Goal: Book appointment/travel/reservation

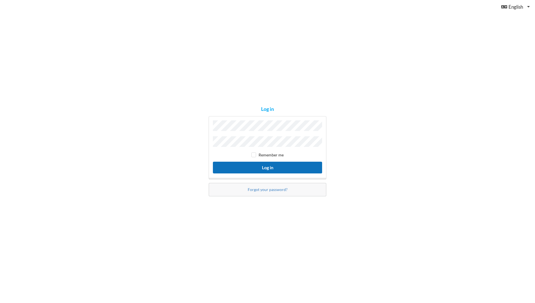
click at [260, 167] on button "Log in" at bounding box center [267, 166] width 109 height 11
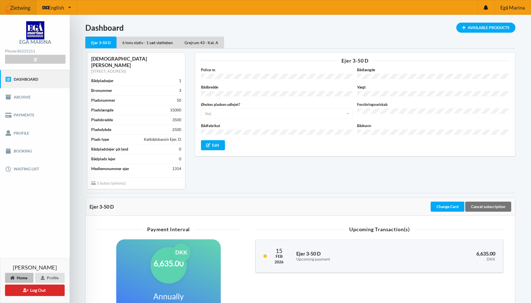
click at [98, 45] on div "Ejer 3-50 D" at bounding box center [100, 43] width 31 height 12
click at [22, 149] on link "Booking" at bounding box center [35, 151] width 70 height 18
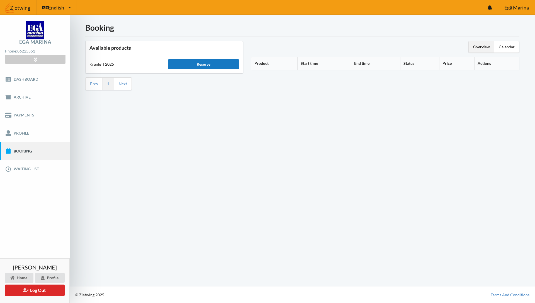
click at [199, 66] on div "Reserve" at bounding box center [203, 64] width 71 height 10
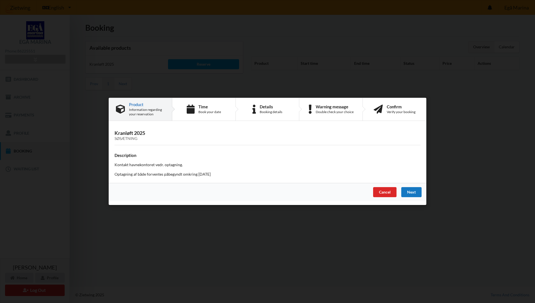
click at [418, 191] on div "Next" at bounding box center [412, 192] width 20 height 10
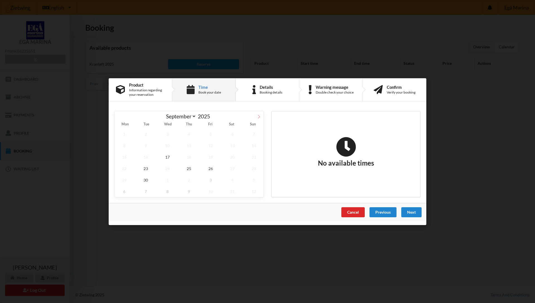
click at [259, 116] on icon at bounding box center [259, 116] width 4 height 4
select select "9"
click at [207, 158] on span "17" at bounding box center [211, 156] width 20 height 11
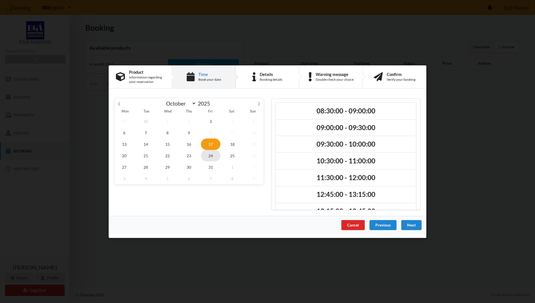
click at [211, 155] on span "24" at bounding box center [211, 154] width 20 height 11
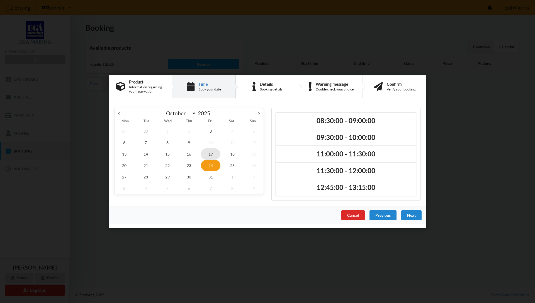
click at [212, 149] on span "17" at bounding box center [211, 153] width 20 height 11
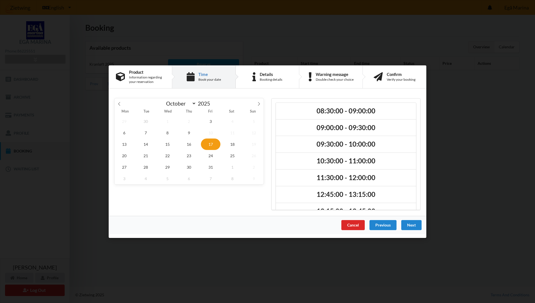
click at [211, 140] on span "17" at bounding box center [211, 143] width 20 height 11
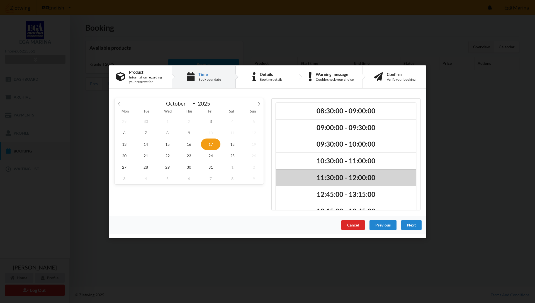
click at [349, 174] on h2 "11:30:00 - 12:00:00" at bounding box center [346, 177] width 132 height 9
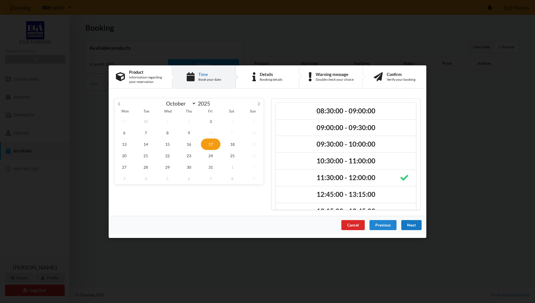
click at [405, 224] on div "Next" at bounding box center [412, 224] width 20 height 10
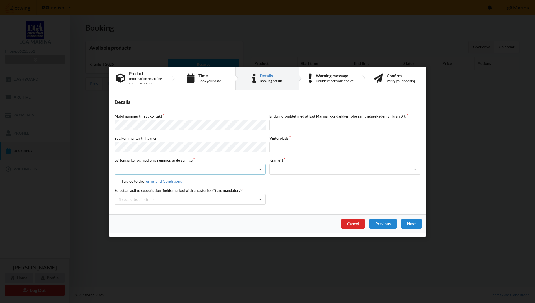
click at [148, 169] on div "Nej, jeg kontakter havnekontoret inden løftet Ja, mine mærker er synlige og int…" at bounding box center [190, 169] width 151 height 11
click at [161, 176] on div "Nej, jeg kontakter havnekontoret inden løftet" at bounding box center [190, 179] width 151 height 10
click at [117, 180] on input "checkbox" at bounding box center [117, 180] width 5 height 5
checkbox input "true"
click at [260, 198] on icon at bounding box center [260, 199] width 8 height 10
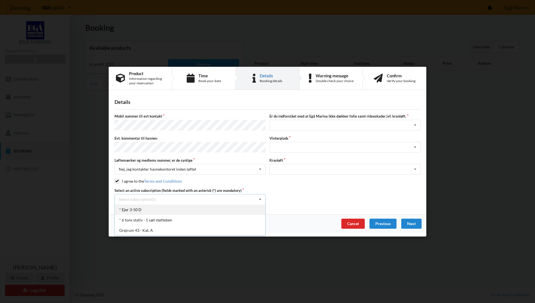
click at [138, 209] on div "* Ejer 3-50 D" at bounding box center [190, 209] width 151 height 10
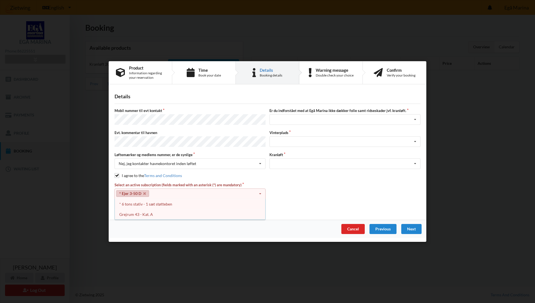
click at [257, 171] on div "Mobil nummer til evt kontakt Er du indforstået med at Egå Marina ikke dækker fo…" at bounding box center [268, 159] width 306 height 102
click at [261, 192] on icon at bounding box center [260, 194] width 8 height 10
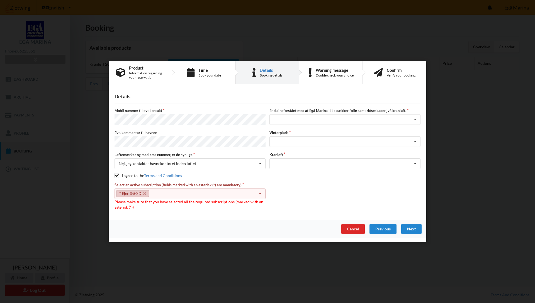
click at [214, 179] on div "Mobil nummer til evt kontakt Er du indforstået med at Egå Marina ikke dækker fo…" at bounding box center [268, 159] width 306 height 102
click at [143, 192] on icon at bounding box center [144, 194] width 3 height 4
click at [173, 111] on label "Mobil nummer til evt kontakt" at bounding box center [190, 110] width 151 height 5
click at [262, 193] on icon at bounding box center [260, 194] width 8 height 10
click at [139, 201] on div "* Ejer 3-50 D" at bounding box center [190, 204] width 151 height 10
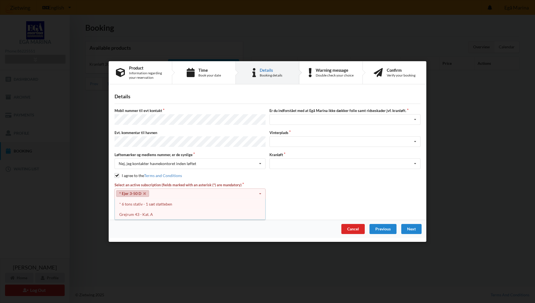
click at [287, 202] on div "Select an active subscription (fields marked with an asterisk (*) are mandatory…" at bounding box center [268, 196] width 310 height 28
click at [298, 141] on div "Landplads nr. 1 Landplads nr. 2 Landplads nr.3 Landplads nr. 4 Landplads nr. 5 …" at bounding box center [345, 141] width 151 height 11
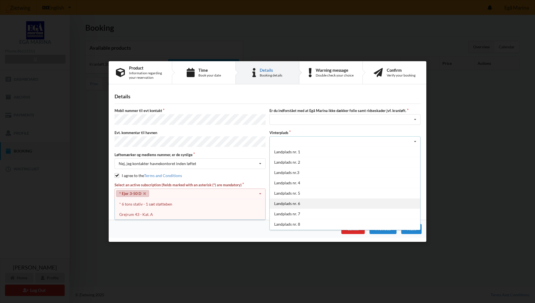
click at [296, 203] on div "Landplads nr. 6" at bounding box center [345, 203] width 151 height 10
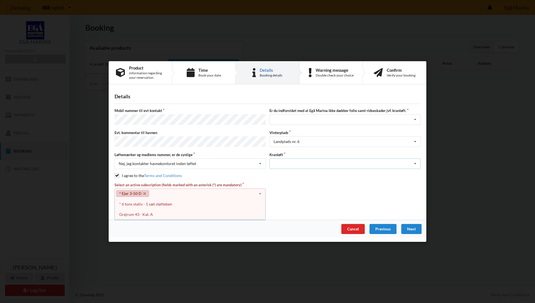
click at [415, 162] on icon at bounding box center [415, 163] width 8 height 10
click at [278, 174] on div "Optagning" at bounding box center [345, 173] width 151 height 10
click at [416, 230] on div "Next" at bounding box center [412, 229] width 20 height 10
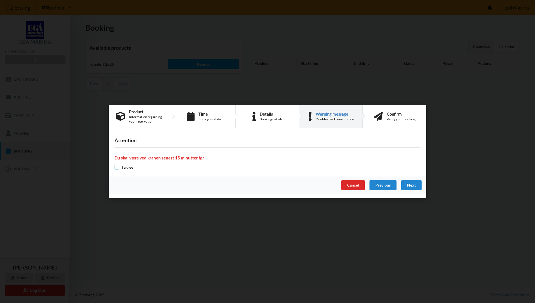
click at [117, 167] on input "checkbox" at bounding box center [117, 167] width 5 height 5
checkbox input "true"
click at [416, 186] on div "Next" at bounding box center [412, 185] width 20 height 10
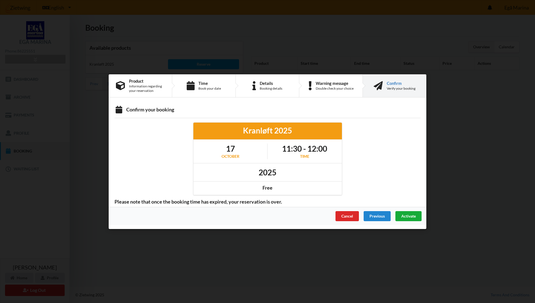
click at [406, 215] on span "Activate" at bounding box center [409, 215] width 15 height 5
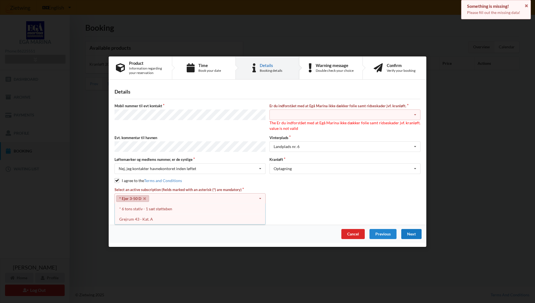
click at [415, 114] on icon at bounding box center [415, 115] width 8 height 10
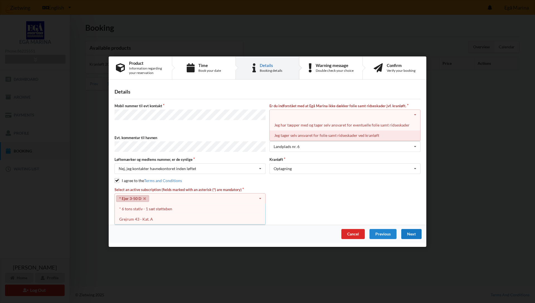
click at [332, 134] on div "Jeg tager selv ansvaret for folie samt ridseskader ved kranløft" at bounding box center [345, 135] width 151 height 10
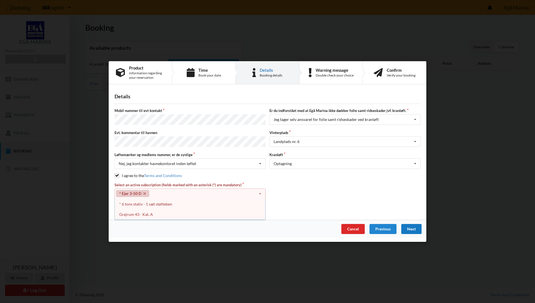
click at [417, 231] on div "Next" at bounding box center [412, 229] width 20 height 10
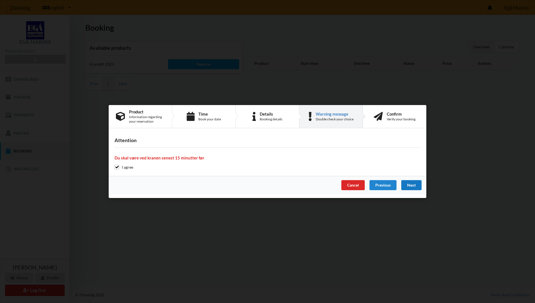
click at [412, 185] on div "Next" at bounding box center [412, 185] width 20 height 10
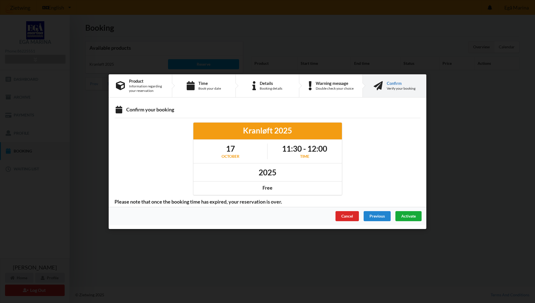
click at [408, 215] on span "Activate" at bounding box center [409, 215] width 15 height 5
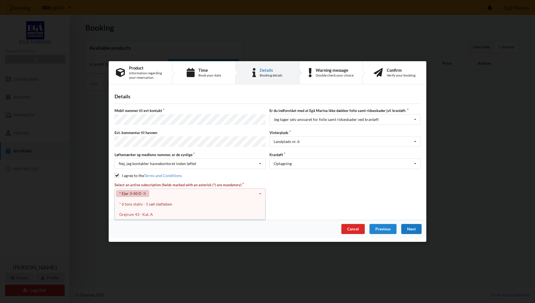
click at [411, 226] on div "Next" at bounding box center [412, 229] width 20 height 10
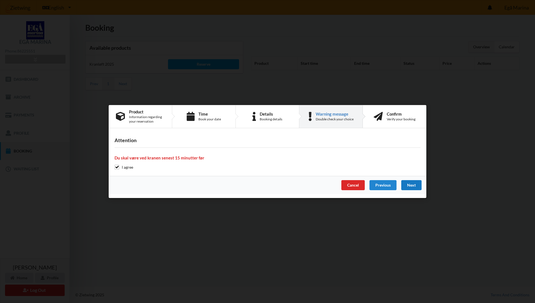
click at [411, 226] on div "Are you sure you want to log out? No Yes Terms And Conditions Brugerbetingelser…" at bounding box center [267, 151] width 535 height 303
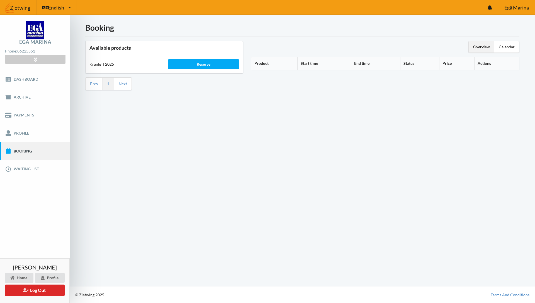
click at [412, 206] on div "Booking Available products Kranløft 2025 Reserve Prev 1 Next Overview Calendar …" at bounding box center [303, 150] width 466 height 271
click at [208, 64] on div "Reserve" at bounding box center [203, 64] width 71 height 10
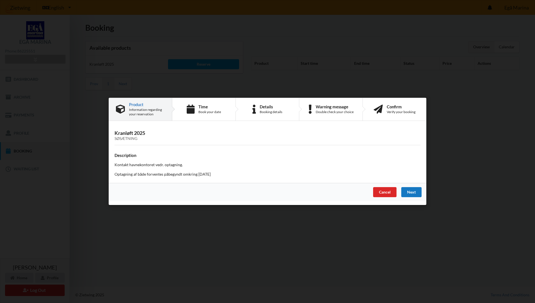
click at [412, 192] on div "Next" at bounding box center [412, 192] width 20 height 10
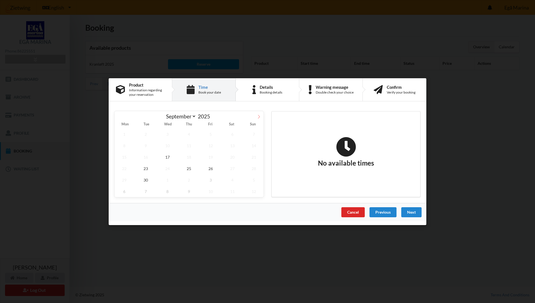
click at [258, 115] on icon at bounding box center [259, 116] width 4 height 4
select select "9"
click at [212, 155] on span "17" at bounding box center [211, 156] width 20 height 11
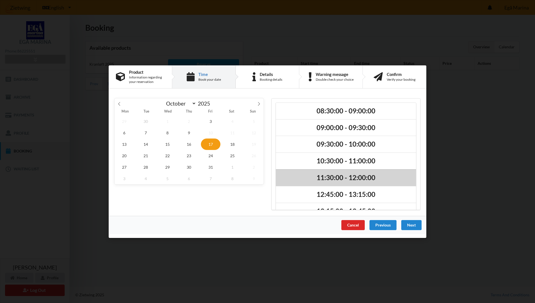
click at [337, 175] on h2 "11:30:00 - 12:00:00" at bounding box center [346, 177] width 132 height 9
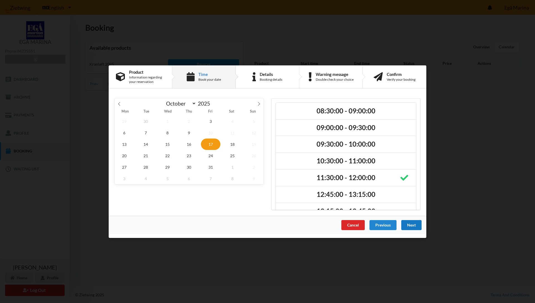
click at [409, 225] on div "Next" at bounding box center [412, 224] width 20 height 10
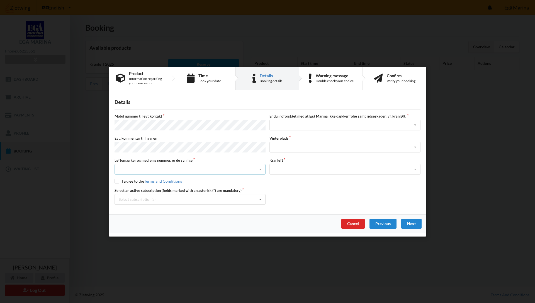
click at [260, 167] on icon at bounding box center [260, 169] width 8 height 10
click at [160, 178] on div "Nej, jeg kontakter havnekontoret inden løftet" at bounding box center [190, 179] width 151 height 10
click at [115, 178] on input "checkbox" at bounding box center [117, 180] width 5 height 5
checkbox input "true"
click at [260, 198] on icon at bounding box center [260, 199] width 8 height 10
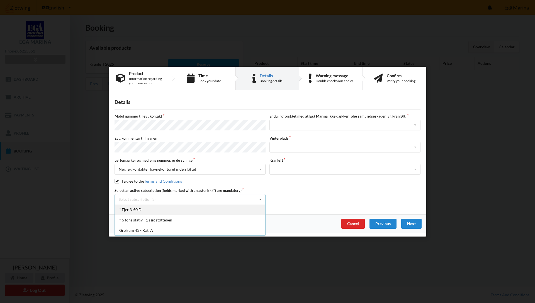
click at [136, 207] on div "* Ejer 3-50 D" at bounding box center [190, 209] width 151 height 10
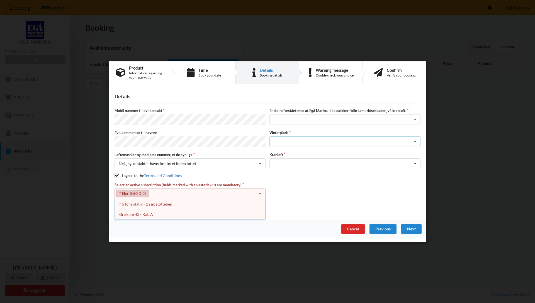
drag, startPoint x: 416, startPoint y: 140, endPoint x: 414, endPoint y: 143, distance: 3.8
click at [416, 141] on icon at bounding box center [415, 141] width 8 height 10
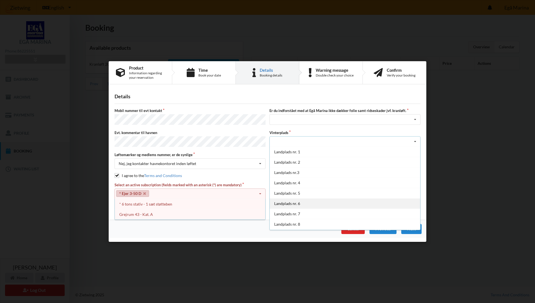
click at [296, 204] on div "Landplads nr. 6" at bounding box center [345, 203] width 151 height 10
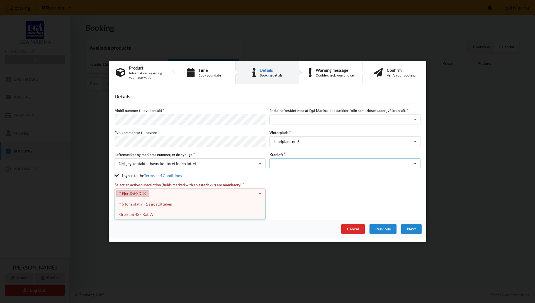
click at [415, 161] on icon at bounding box center [415, 163] width 8 height 10
click at [283, 174] on div "Optagning" at bounding box center [345, 173] width 151 height 10
click at [413, 228] on div "Next" at bounding box center [412, 229] width 20 height 10
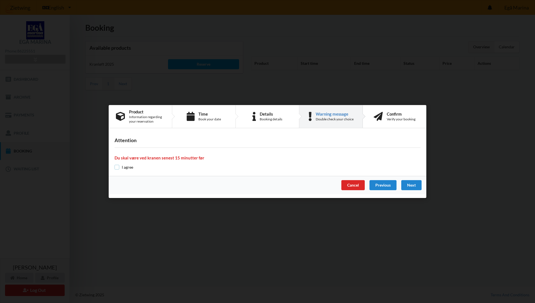
click at [117, 169] on input "checkbox" at bounding box center [117, 167] width 5 height 5
checkbox input "true"
click at [410, 183] on div "Next" at bounding box center [412, 185] width 20 height 10
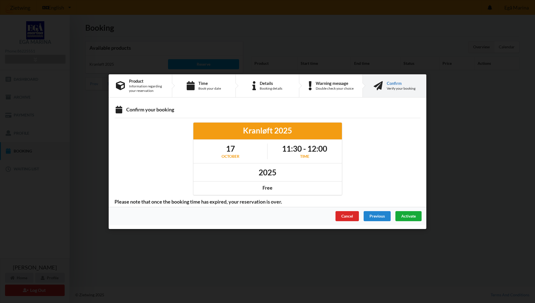
click at [410, 218] on span "Activate" at bounding box center [409, 215] width 15 height 5
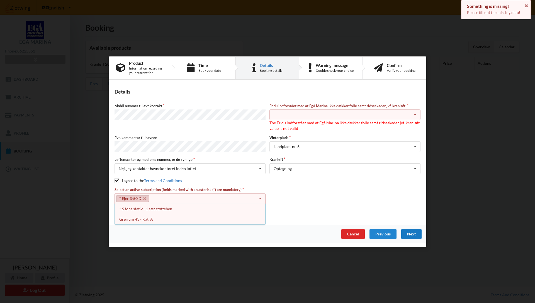
click at [414, 116] on icon at bounding box center [415, 115] width 8 height 10
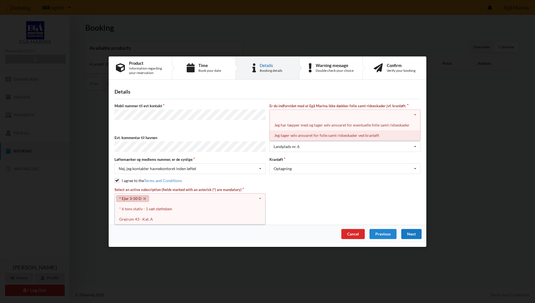
click at [354, 137] on div "Jeg tager selv ansvaret for folie samt ridseskader ved kranløft" at bounding box center [345, 135] width 151 height 10
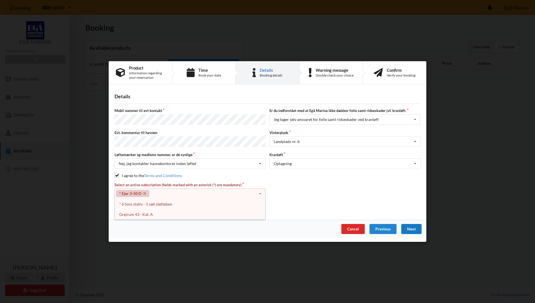
click at [413, 224] on div "Next" at bounding box center [412, 229] width 20 height 10
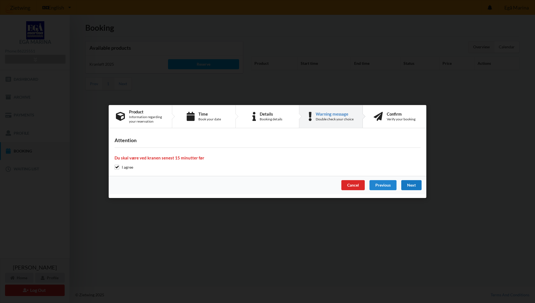
click at [411, 180] on div "Next" at bounding box center [412, 185] width 20 height 10
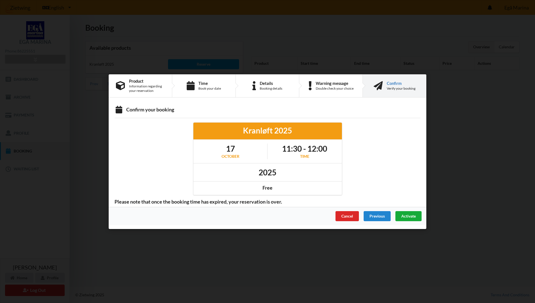
click at [404, 214] on span "Activate" at bounding box center [409, 215] width 15 height 5
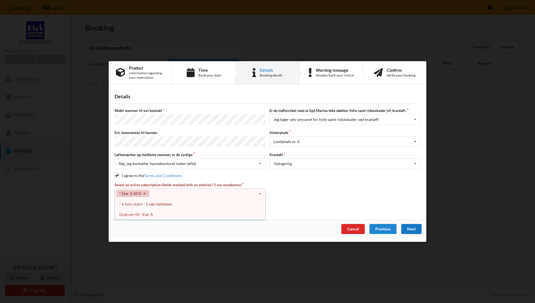
click at [199, 152] on label "Løftemærker og medlems nummer, er de synlige" at bounding box center [190, 154] width 151 height 5
click at [185, 152] on label "Løftemærker og medlems nummer, er de synlige" at bounding box center [190, 154] width 151 height 5
click at [170, 152] on label "Løftemærker og medlems nummer, er de synlige" at bounding box center [190, 154] width 151 height 5
click at [171, 129] on div "Mobil nummer til evt kontakt Er du indforstået med at Egå Marina ikke dækker fo…" at bounding box center [268, 159] width 306 height 102
drag, startPoint x: 175, startPoint y: 107, endPoint x: 171, endPoint y: 107, distance: 4.2
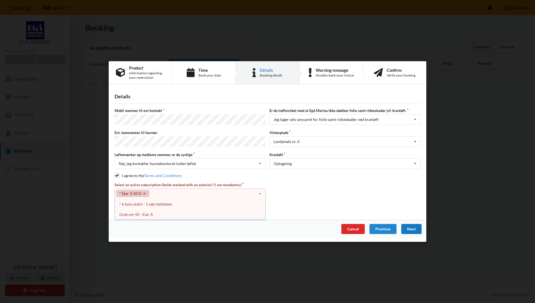
click at [175, 107] on div "Details Mobil nummer til evt kontakt Er du indforstået med at Egå Marina ikke d…" at bounding box center [268, 153] width 318 height 131
click at [163, 108] on div "Details Mobil nummer til evt kontakt Er du indforstået med at Egå Marina ikke d…" at bounding box center [268, 153] width 318 height 131
click at [137, 202] on div "* 6 tons stativ - 1 sæt støtteben" at bounding box center [190, 204] width 151 height 10
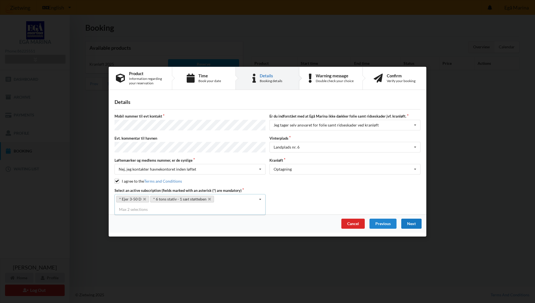
click at [408, 222] on div "Next" at bounding box center [412, 223] width 20 height 10
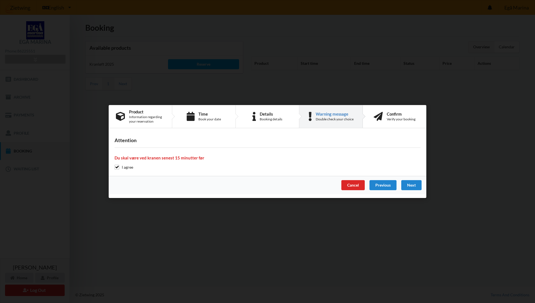
click at [413, 179] on div "Cancel Previous Next" at bounding box center [268, 185] width 318 height 18
click at [413, 184] on div "Next" at bounding box center [412, 185] width 20 height 10
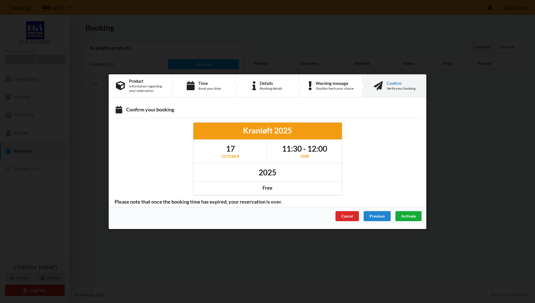
click at [408, 219] on div "Activate" at bounding box center [409, 216] width 26 height 10
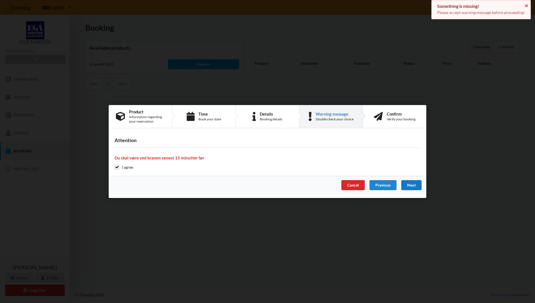
click at [414, 184] on div "Next" at bounding box center [412, 185] width 20 height 10
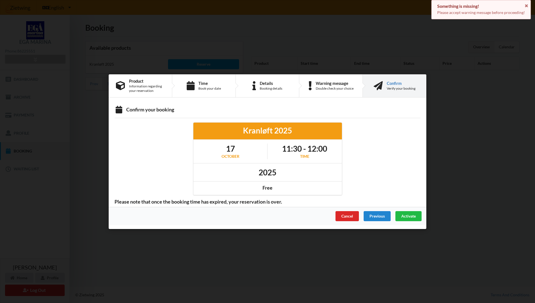
click at [408, 214] on span "Activate" at bounding box center [409, 215] width 15 height 5
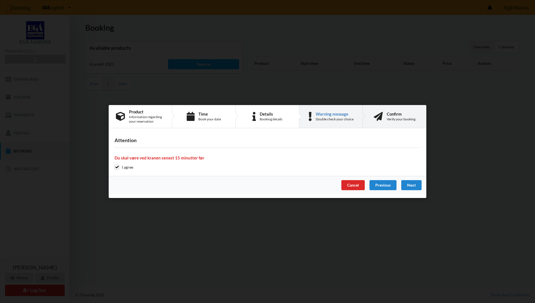
click at [401, 116] on div "Confirm Verify your booking" at bounding box center [401, 117] width 29 height 10
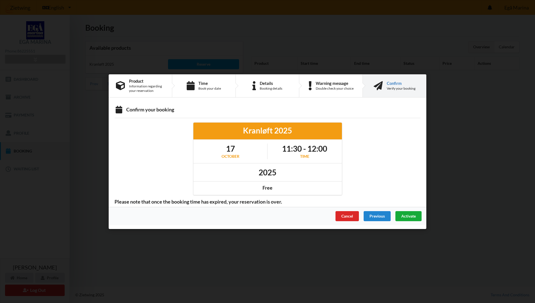
click at [407, 218] on div "Activate" at bounding box center [409, 216] width 26 height 10
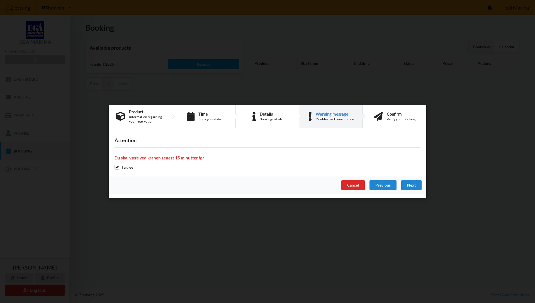
click at [184, 35] on div "Are you sure you want to log out? No Yes Terms And Conditions Brugerbetingelser…" at bounding box center [267, 151] width 535 height 303
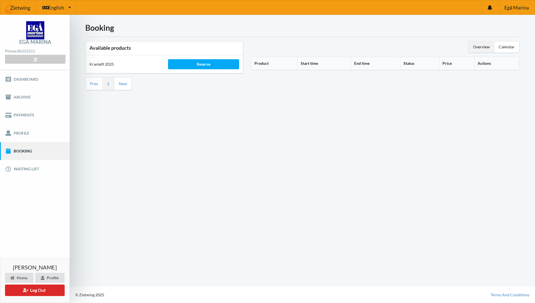
click at [25, 151] on link "Booking" at bounding box center [35, 151] width 70 height 18
click at [20, 149] on link "Booking" at bounding box center [35, 151] width 70 height 18
click at [25, 97] on link "Archive" at bounding box center [35, 97] width 70 height 18
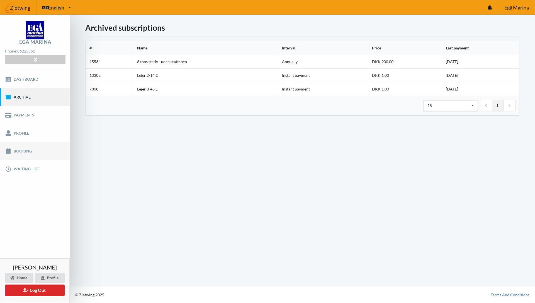
click at [23, 151] on link "Booking" at bounding box center [35, 151] width 70 height 18
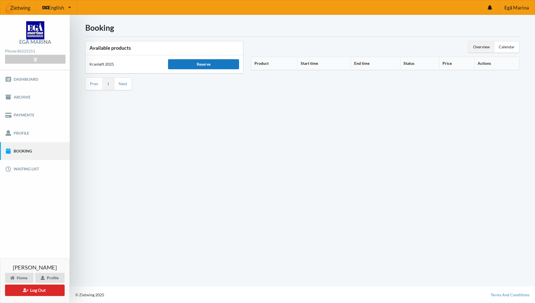
click at [190, 64] on div "Reserve" at bounding box center [203, 64] width 71 height 10
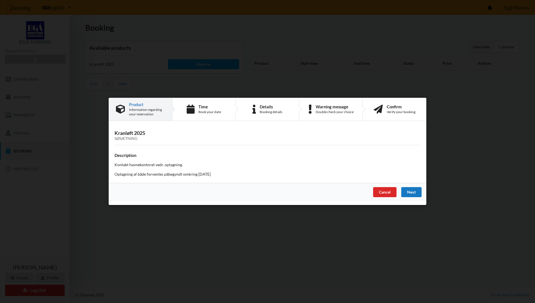
click at [414, 192] on div "Next" at bounding box center [412, 192] width 20 height 10
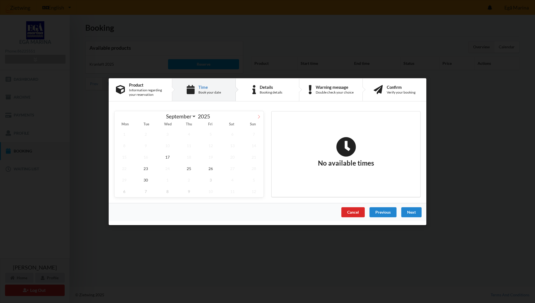
click at [258, 115] on icon at bounding box center [259, 116] width 4 height 4
select select "9"
click at [213, 156] on span "17" at bounding box center [211, 156] width 20 height 11
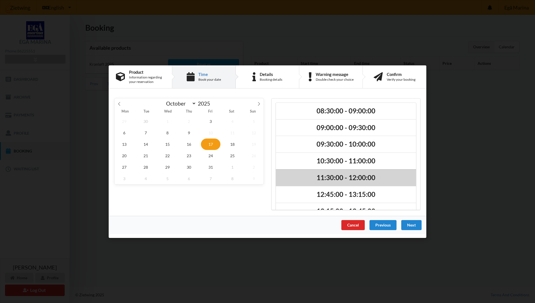
click at [342, 175] on h2 "11:30:00 - 12:00:00" at bounding box center [346, 177] width 132 height 9
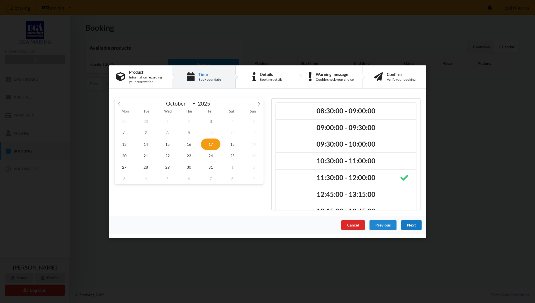
click at [411, 227] on div "Next" at bounding box center [412, 224] width 20 height 10
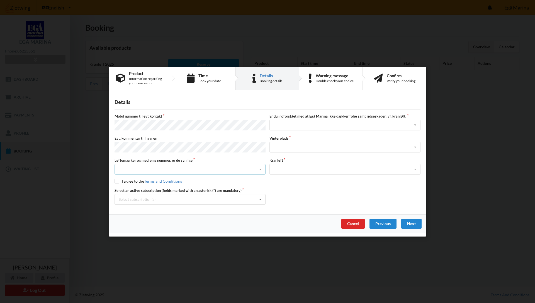
click at [262, 166] on icon at bounding box center [260, 169] width 8 height 10
click at [171, 181] on div "Nej, jeg kontakter havnekontoret inden løftet" at bounding box center [190, 179] width 151 height 10
click at [117, 180] on input "checkbox" at bounding box center [117, 180] width 5 height 5
checkbox input "true"
click at [260, 198] on icon at bounding box center [260, 199] width 8 height 10
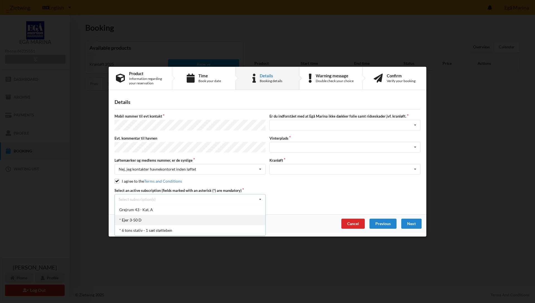
click at [144, 221] on div "* Ejer 3-50 D" at bounding box center [190, 219] width 151 height 10
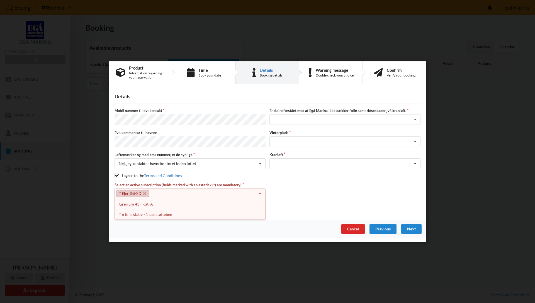
click at [262, 190] on icon at bounding box center [260, 194] width 8 height 10
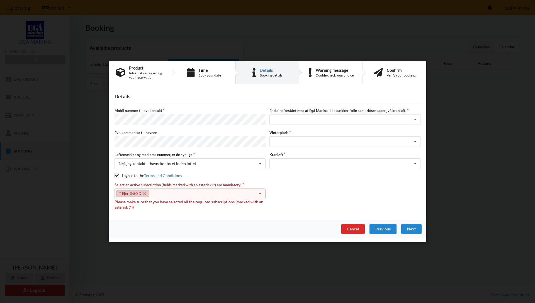
click at [260, 193] on icon at bounding box center [260, 194] width 8 height 10
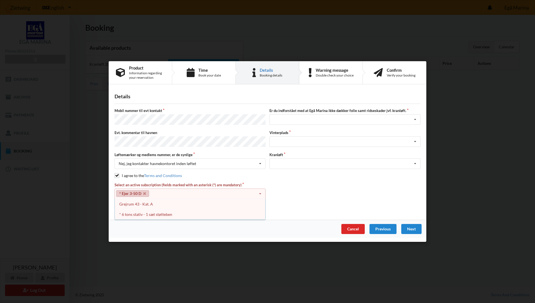
click at [157, 214] on div "* 6 tons stativ - 1 sæt støtteben" at bounding box center [190, 214] width 151 height 10
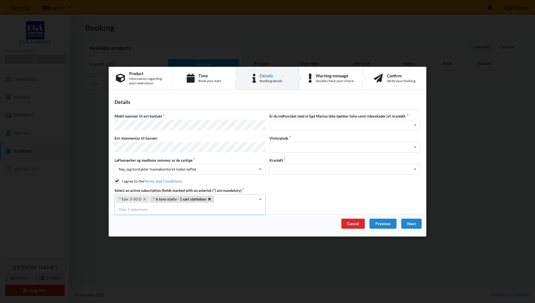
click at [211, 197] on icon at bounding box center [209, 199] width 3 height 4
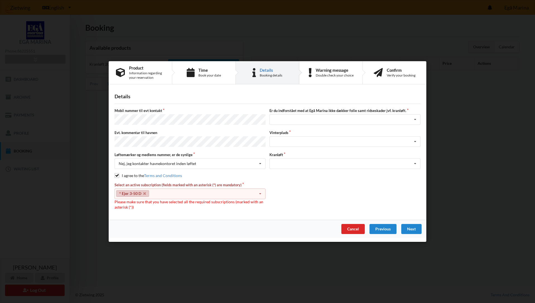
click at [259, 192] on icon at bounding box center [260, 194] width 8 height 10
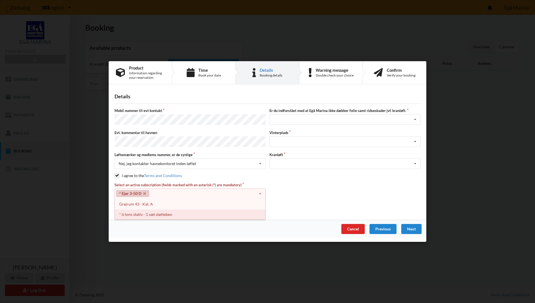
click at [163, 213] on div "* 6 tons stativ - 1 sæt støtteben" at bounding box center [190, 214] width 151 height 10
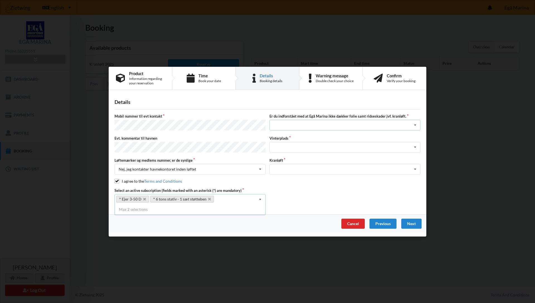
click at [416, 124] on icon at bounding box center [415, 125] width 8 height 10
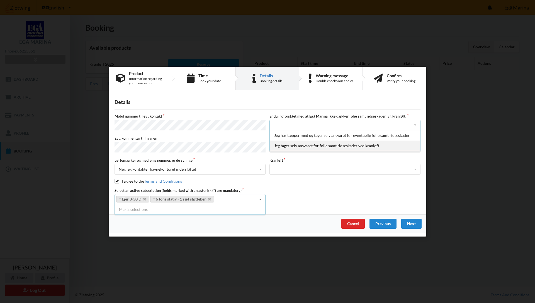
click at [340, 144] on div "Jeg tager selv ansvaret for folie samt ridseskader ved kranløft" at bounding box center [345, 145] width 151 height 10
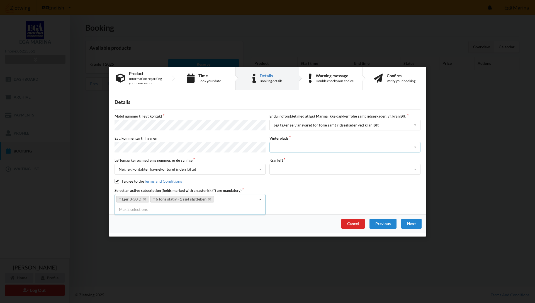
click at [417, 145] on icon at bounding box center [415, 147] width 8 height 10
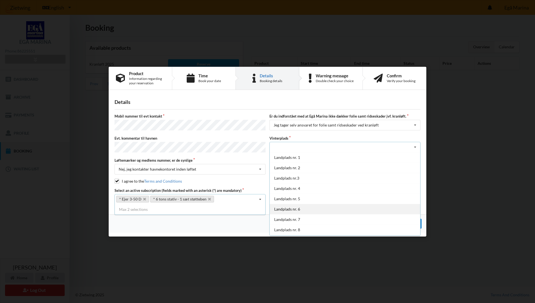
click at [298, 208] on div "Landplads nr. 6" at bounding box center [345, 209] width 151 height 10
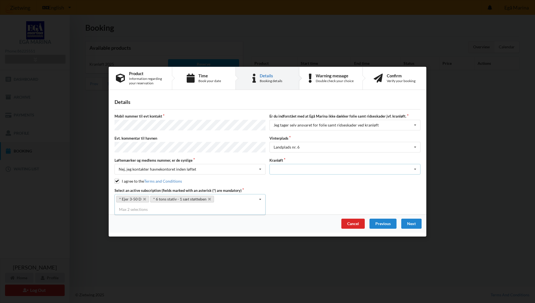
click at [418, 165] on icon at bounding box center [415, 169] width 8 height 10
click at [272, 177] on div "Optagning" at bounding box center [345, 179] width 151 height 10
click at [413, 223] on div "Next" at bounding box center [412, 223] width 20 height 10
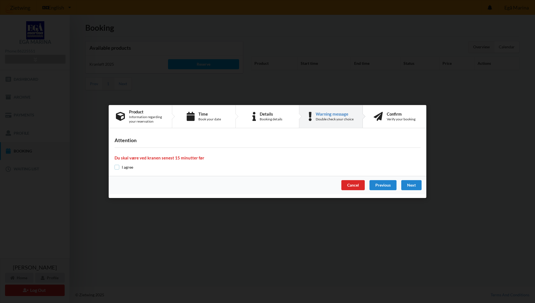
click at [118, 168] on input "checkbox" at bounding box center [117, 167] width 5 height 5
checkbox input "true"
click at [415, 184] on div "Next" at bounding box center [412, 185] width 20 height 10
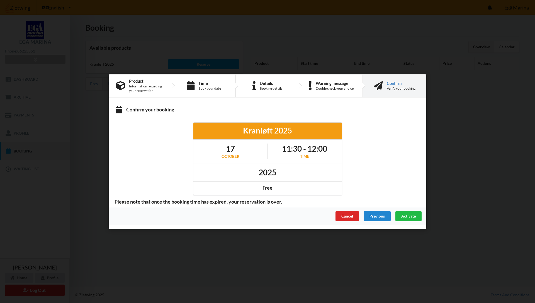
click at [406, 217] on span "Activate" at bounding box center [409, 215] width 15 height 5
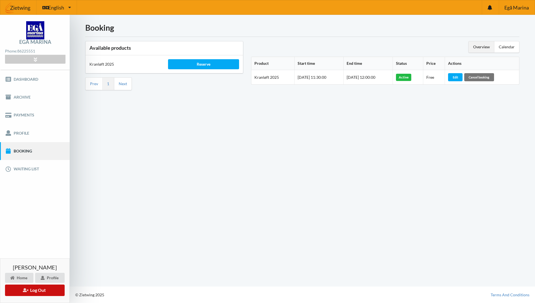
click at [35, 291] on button "Log Out" at bounding box center [35, 289] width 60 height 11
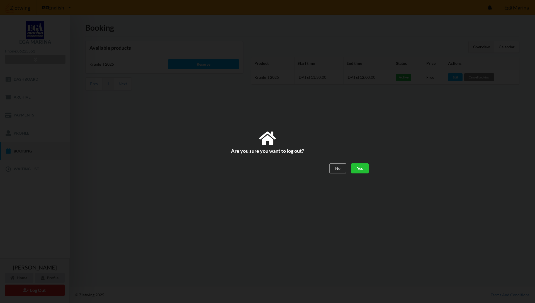
click at [363, 167] on div "Yes" at bounding box center [360, 168] width 18 height 10
